Goal: Information Seeking & Learning: Check status

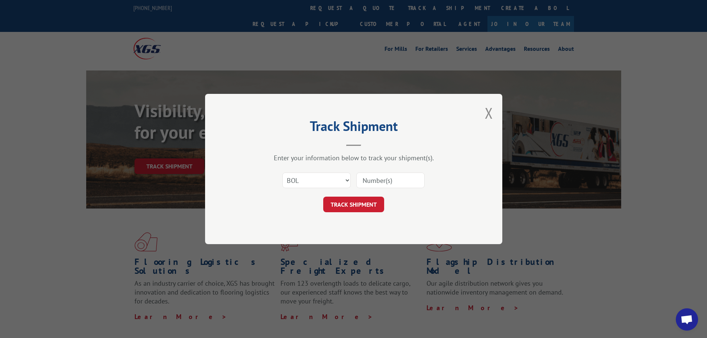
select select "bol"
click at [383, 178] on input at bounding box center [390, 181] width 68 height 16
type input "67009-56914"
click at [364, 205] on button "TRACK SHIPMENT" at bounding box center [353, 205] width 61 height 16
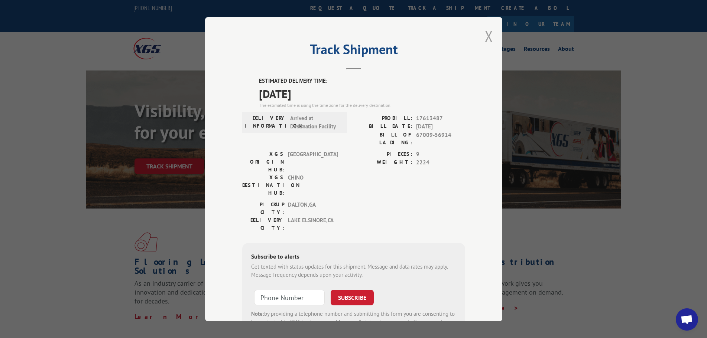
click at [487, 33] on button "Close modal" at bounding box center [489, 36] width 8 height 20
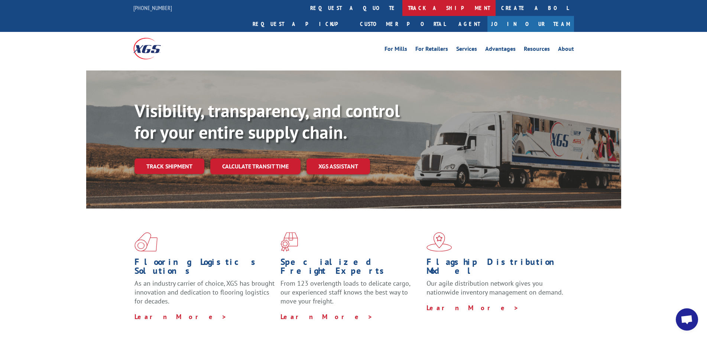
click at [402, 11] on link "track a shipment" at bounding box center [448, 8] width 93 height 16
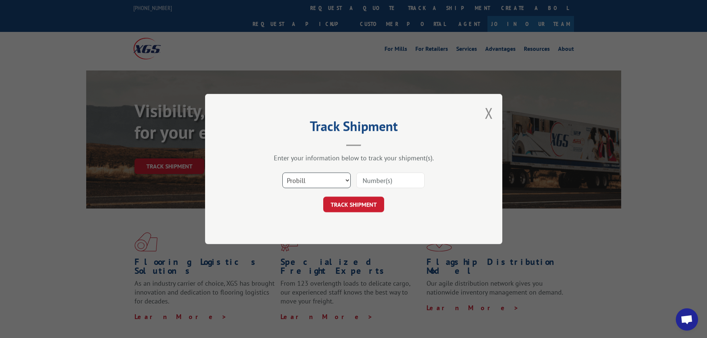
click at [312, 186] on select "Select category... Probill BOL PO" at bounding box center [316, 181] width 68 height 16
select select "bol"
click at [282, 173] on select "Select category... Probill BOL PO" at bounding box center [316, 181] width 68 height 16
click at [387, 182] on input at bounding box center [390, 181] width 68 height 16
paste input "741410"
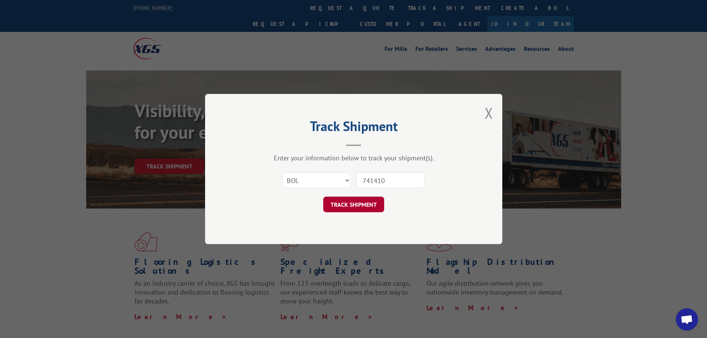
type input "741410"
click at [362, 200] on button "TRACK SHIPMENT" at bounding box center [353, 205] width 61 height 16
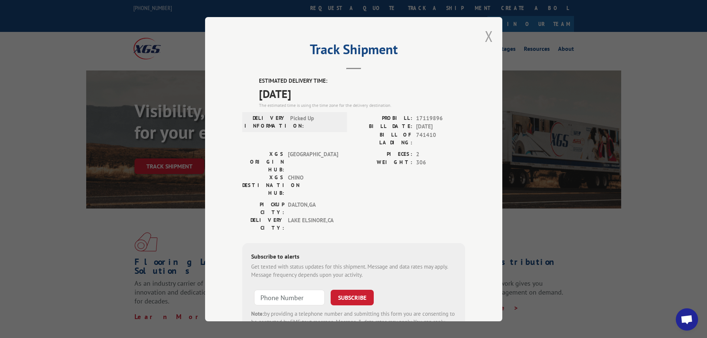
click at [485, 35] on button "Close modal" at bounding box center [489, 36] width 8 height 20
